Goal: Transaction & Acquisition: Purchase product/service

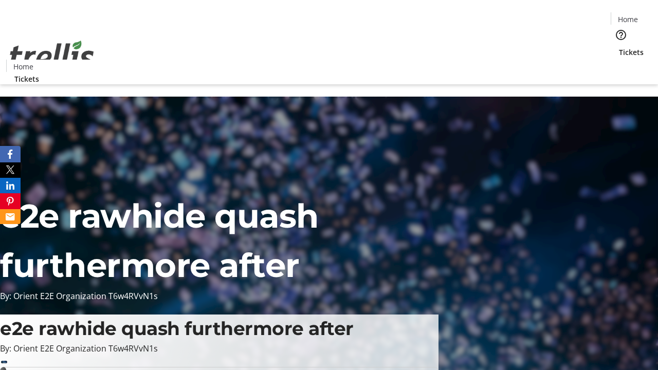
click at [619, 47] on span "Tickets" at bounding box center [631, 52] width 25 height 11
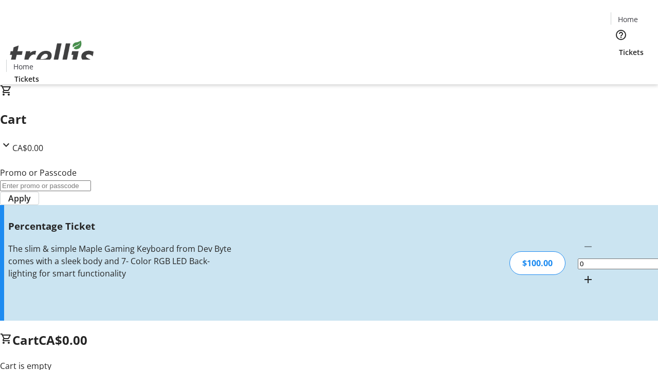
click at [582, 274] on mat-icon "Increment by one" at bounding box center [588, 280] width 12 height 12
type input "1"
type input "FOO"
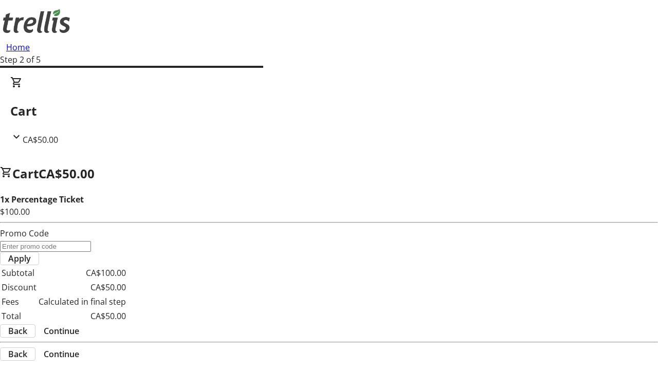
click at [79, 325] on span "Continue" at bounding box center [61, 331] width 35 height 12
